Goal: Task Accomplishment & Management: Use online tool/utility

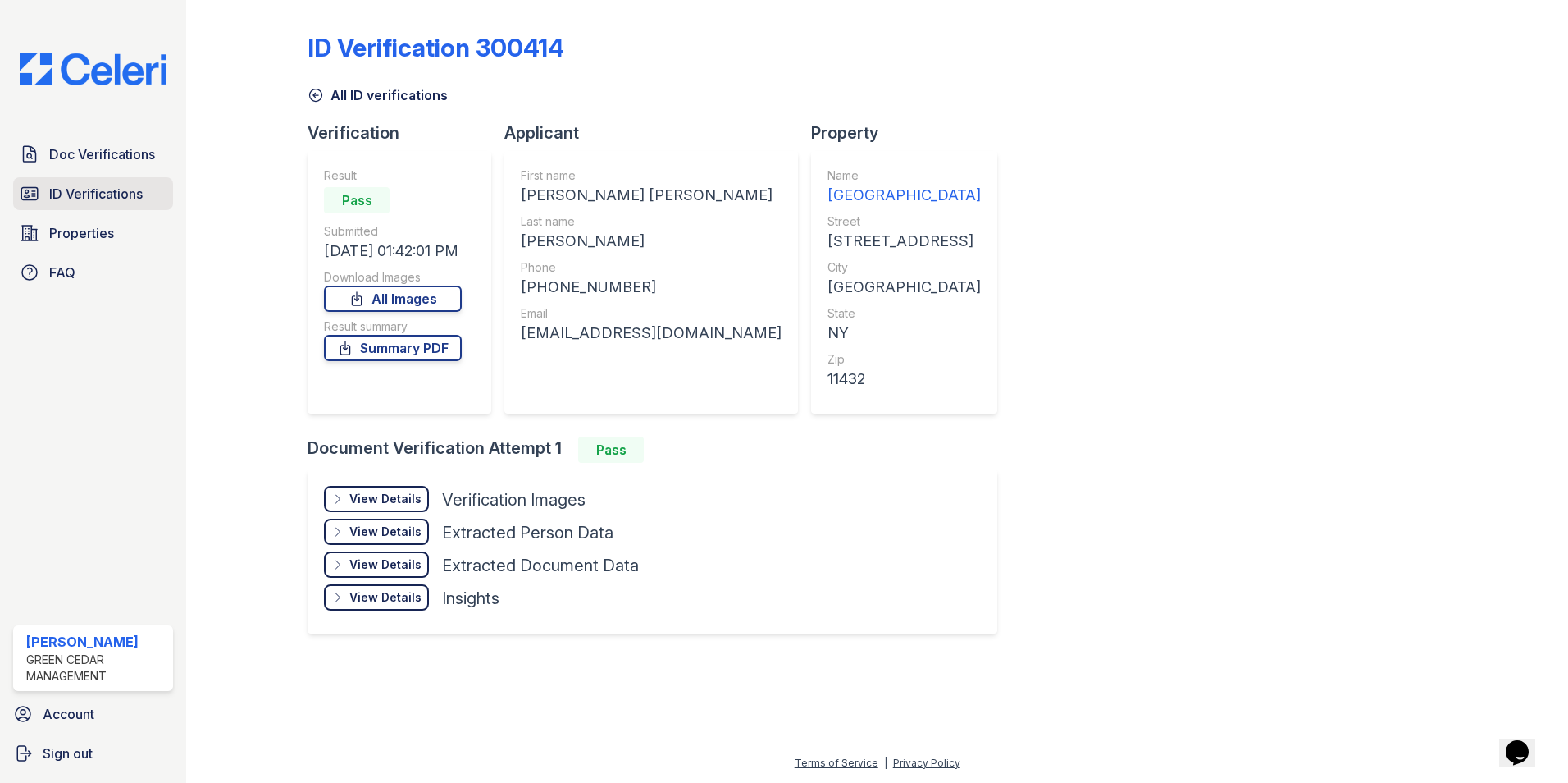
click at [84, 187] on span "ID Verifications" at bounding box center [95, 194] width 93 height 20
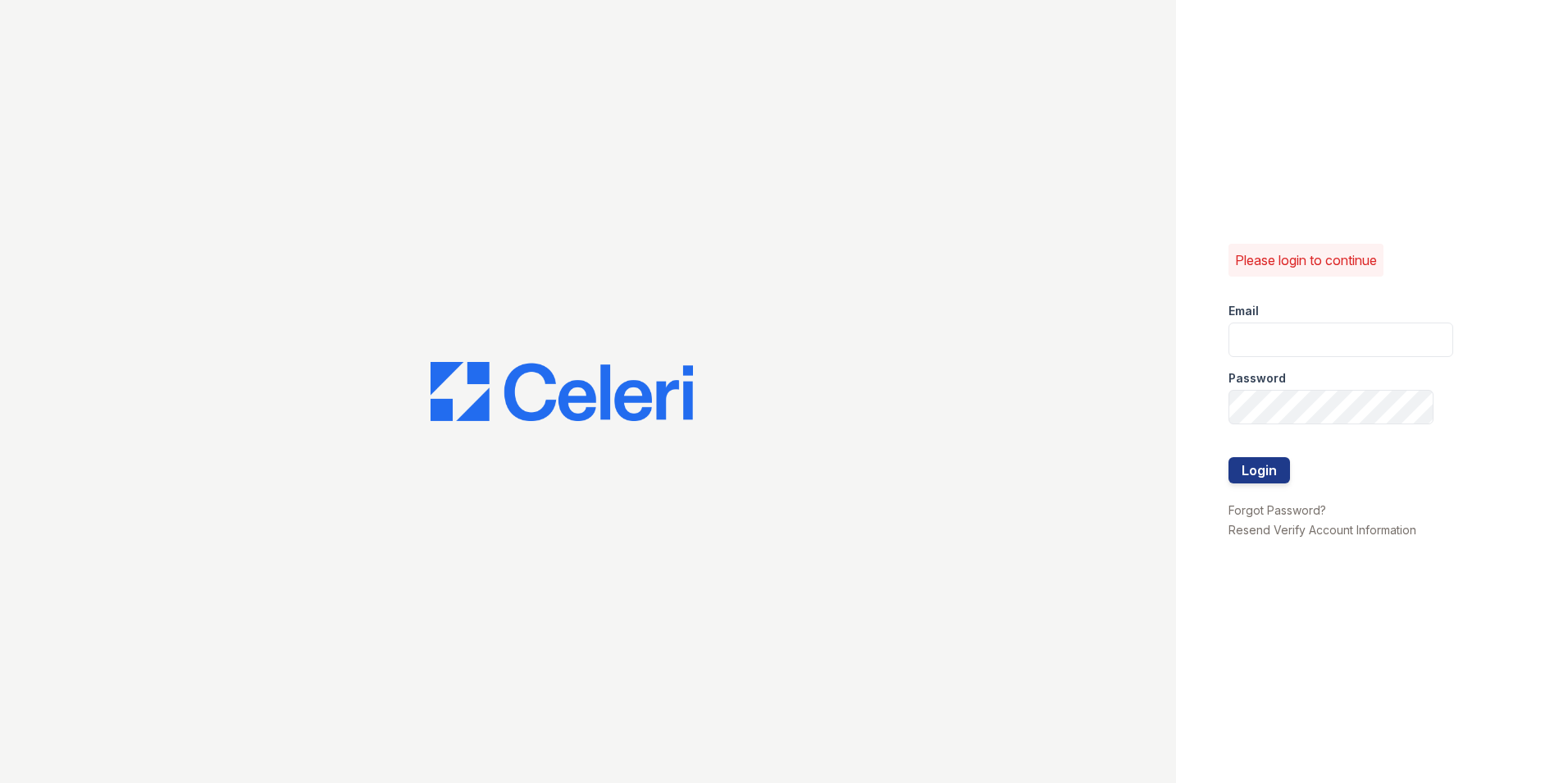
type input "[EMAIL_ADDRESS][PERSON_NAME][PERSON_NAME][DOMAIN_NAME]"
click at [1261, 472] on button "Login" at bounding box center [1259, 470] width 62 height 27
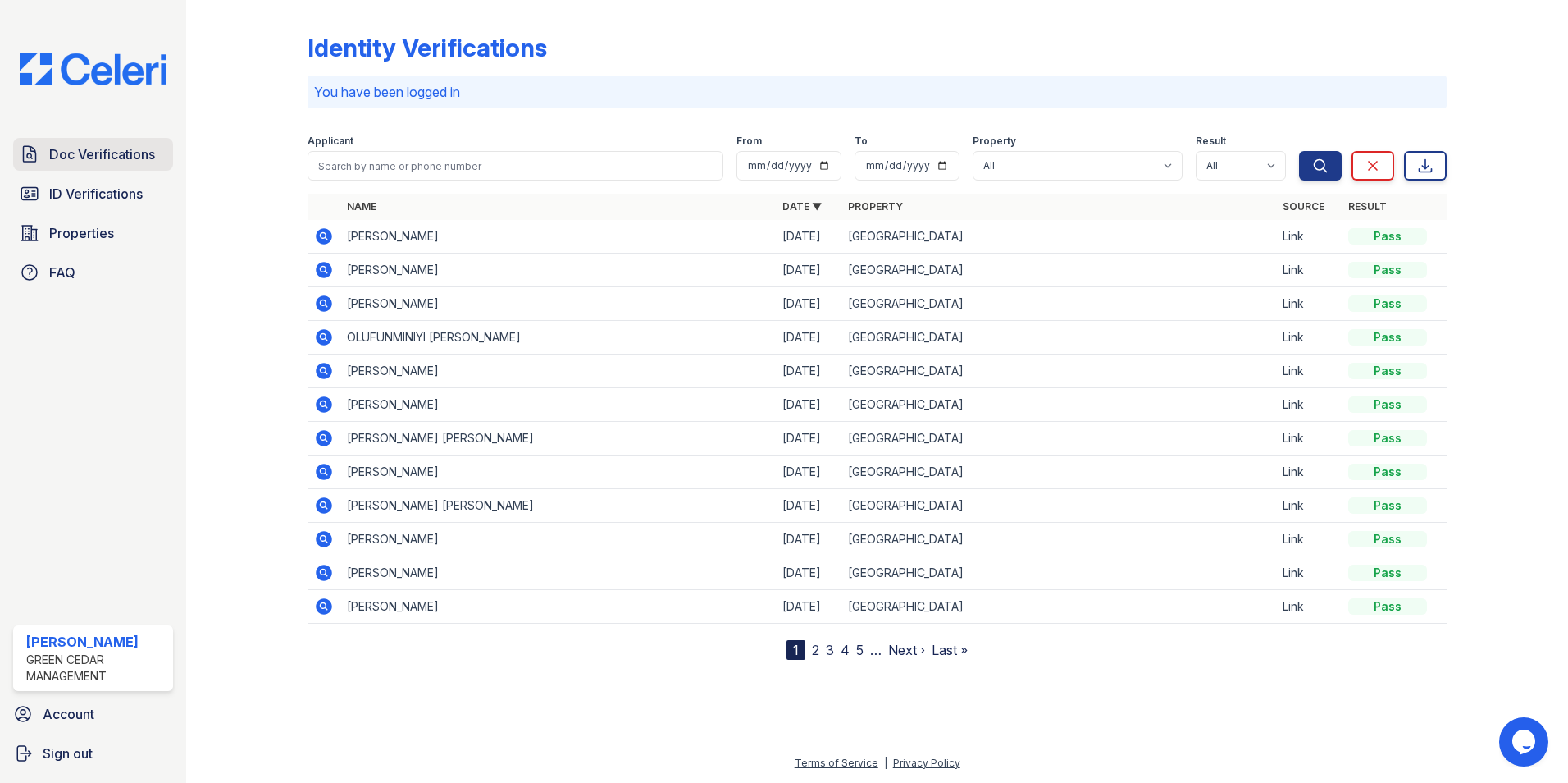
click at [94, 161] on span "Doc Verifications" at bounding box center [102, 154] width 106 height 20
